Goal: Find specific page/section: Find specific page/section

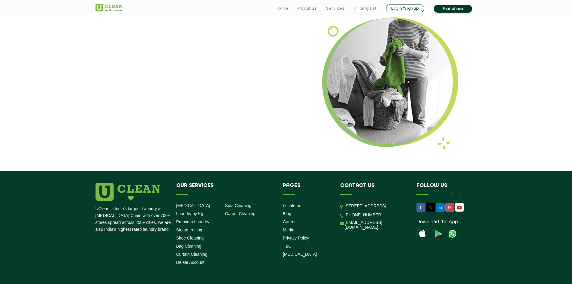
scroll to position [750, 0]
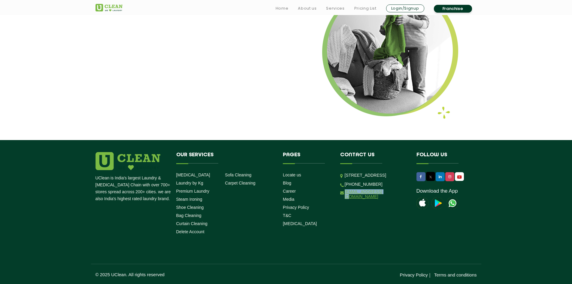
drag, startPoint x: 388, startPoint y: 213, endPoint x: 345, endPoint y: 211, distance: 43.3
click at [345, 199] on li "[EMAIL_ADDRESS][DOMAIN_NAME]" at bounding box center [373, 194] width 67 height 10
copy link "[EMAIL_ADDRESS][DOMAIN_NAME]"
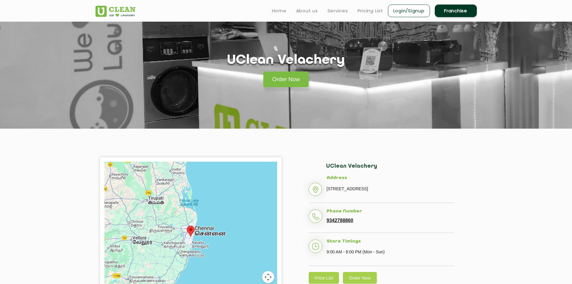
scroll to position [0, 0]
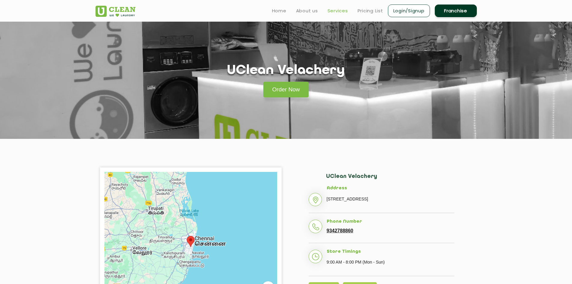
click at [341, 11] on link "Services" at bounding box center [337, 10] width 20 height 7
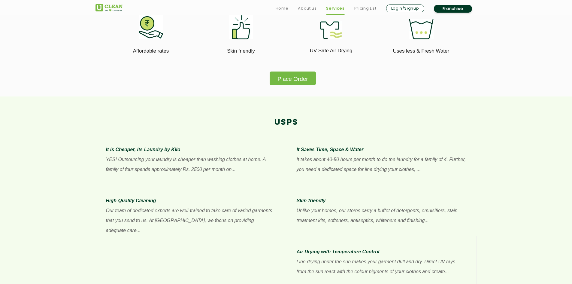
scroll to position [390, 0]
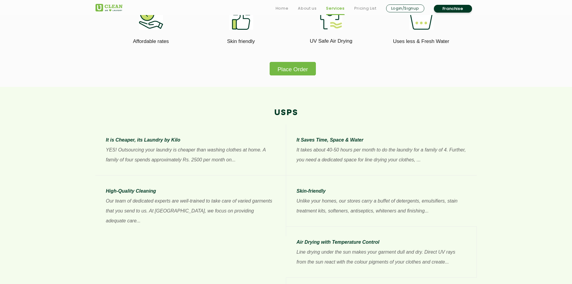
click at [298, 64] on button "Place Order" at bounding box center [292, 69] width 46 height 14
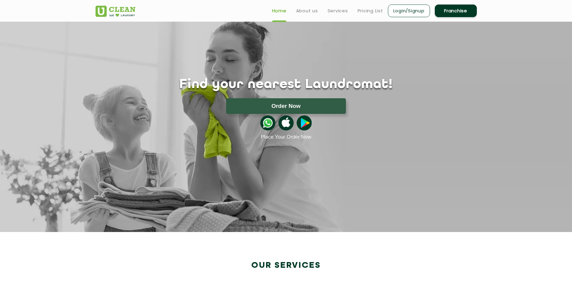
click at [286, 122] on img at bounding box center [285, 122] width 15 height 15
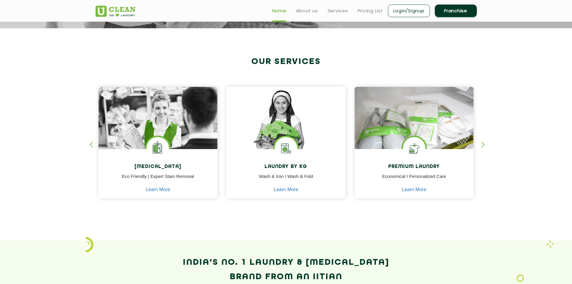
scroll to position [150, 0]
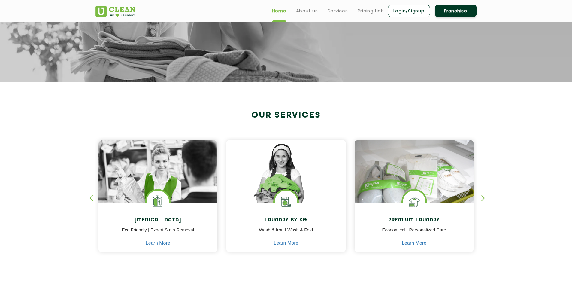
click at [485, 197] on div "button" at bounding box center [485, 203] width 9 height 17
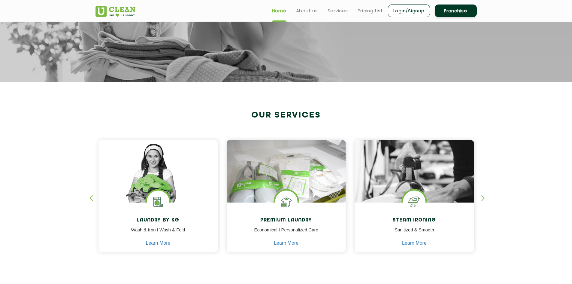
click at [485, 197] on div "button" at bounding box center [485, 203] width 9 height 17
click at [483, 198] on div "button" at bounding box center [485, 203] width 9 height 17
click at [482, 198] on div "button" at bounding box center [485, 203] width 9 height 17
click at [93, 195] on div "button" at bounding box center [93, 203] width 9 height 17
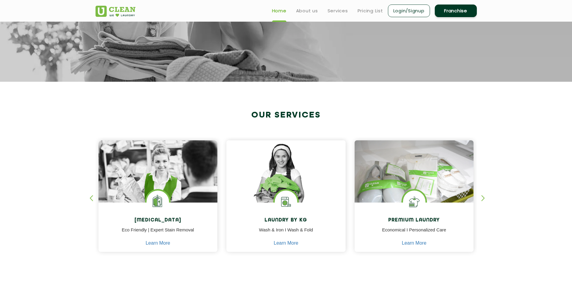
click at [92, 195] on div "button" at bounding box center [93, 203] width 9 height 17
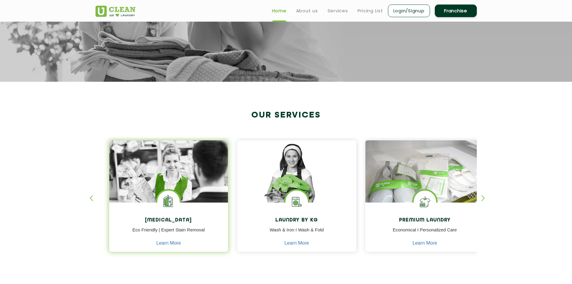
drag, startPoint x: 132, startPoint y: 218, endPoint x: 185, endPoint y: 219, distance: 53.4
click at [185, 219] on h4 "[MEDICAL_DATA]" at bounding box center [168, 220] width 110 height 6
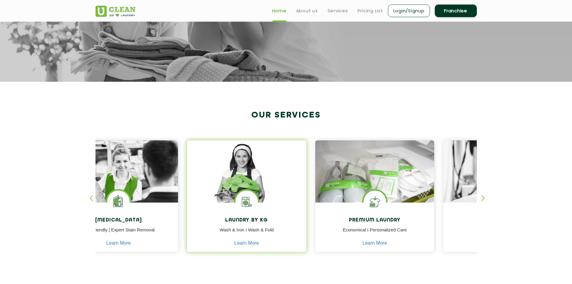
drag, startPoint x: 192, startPoint y: 220, endPoint x: 328, endPoint y: 235, distance: 136.7
click at [312, 234] on div "Dry Cleaning Eco Friendly | Expert Stain Removal Learn More Dry Cleaning Eco Fr…" at bounding box center [312, 198] width 512 height 122
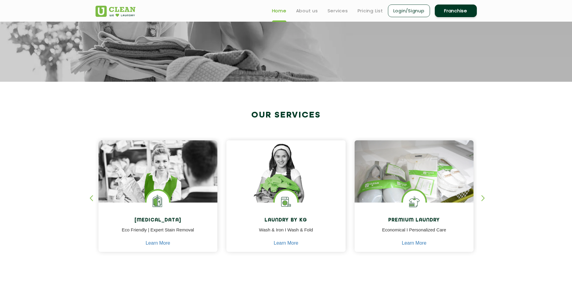
click at [485, 198] on div "button" at bounding box center [485, 203] width 9 height 17
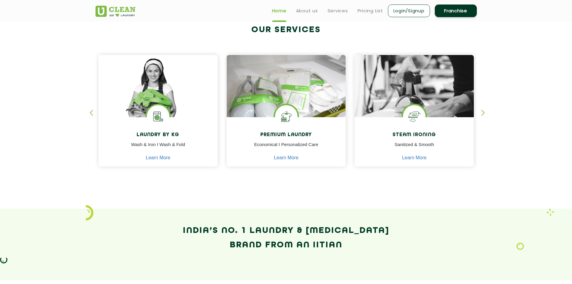
scroll to position [0, 0]
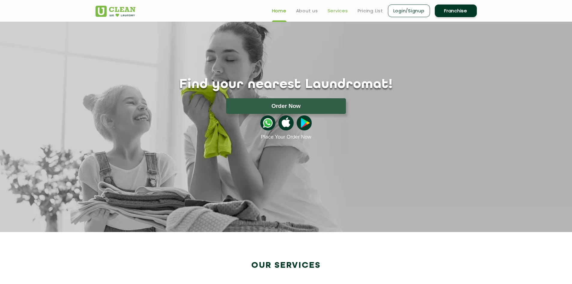
click at [336, 8] on link "Services" at bounding box center [337, 10] width 20 height 7
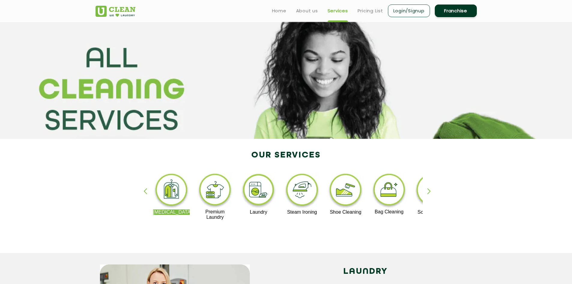
click at [427, 196] on div "button" at bounding box center [431, 196] width 9 height 17
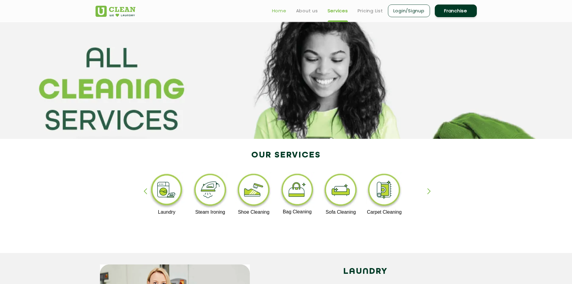
click at [279, 14] on link "Home" at bounding box center [279, 10] width 14 height 7
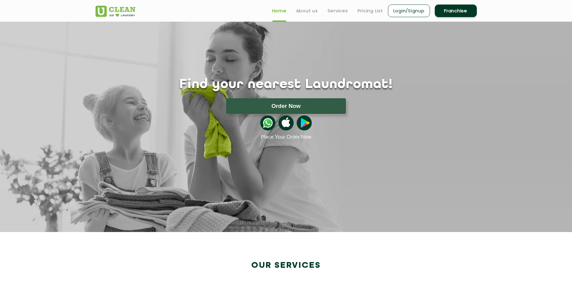
click at [279, 14] on link "Home" at bounding box center [279, 10] width 14 height 7
click at [121, 9] on img at bounding box center [115, 11] width 40 height 11
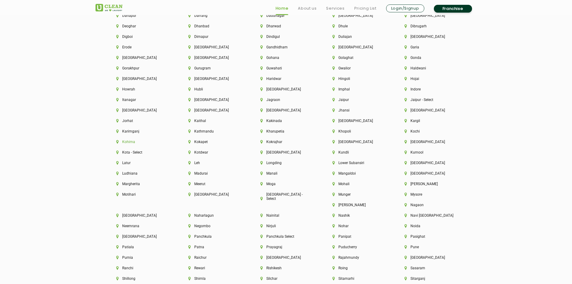
scroll to position [1323, 0]
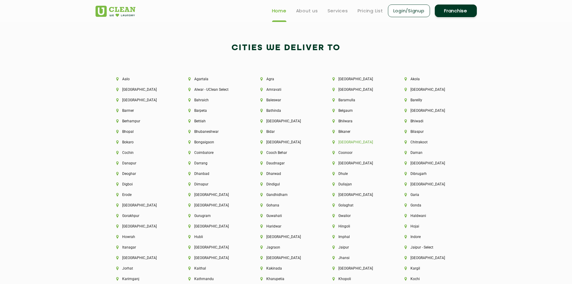
click at [343, 140] on li "[GEOGRAPHIC_DATA]" at bounding box center [358, 142] width 52 height 4
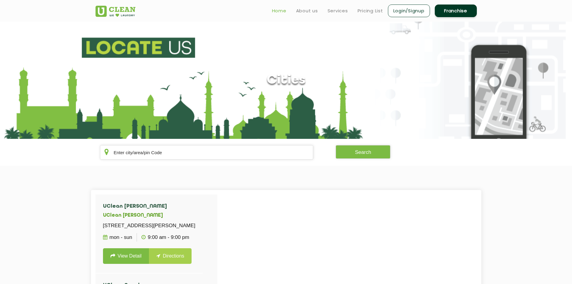
click at [279, 13] on link "Home" at bounding box center [279, 10] width 14 height 7
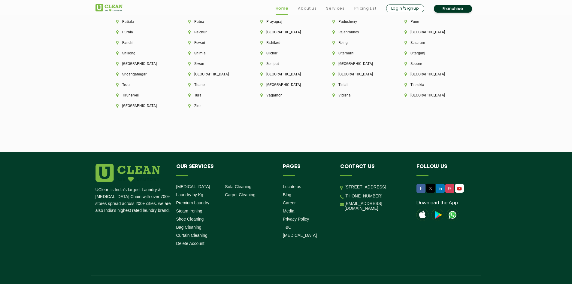
scroll to position [1697, 0]
